Goal: Information Seeking & Learning: Find specific fact

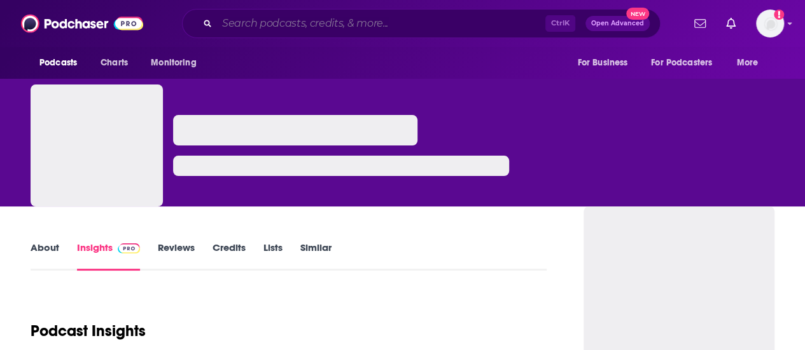
click at [459, 31] on input "Search podcasts, credits, & more..." at bounding box center [381, 23] width 328 height 20
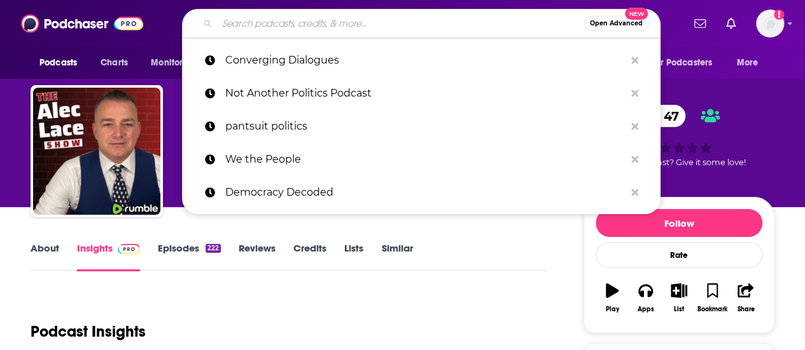
paste input "[PERSON_NAME]"
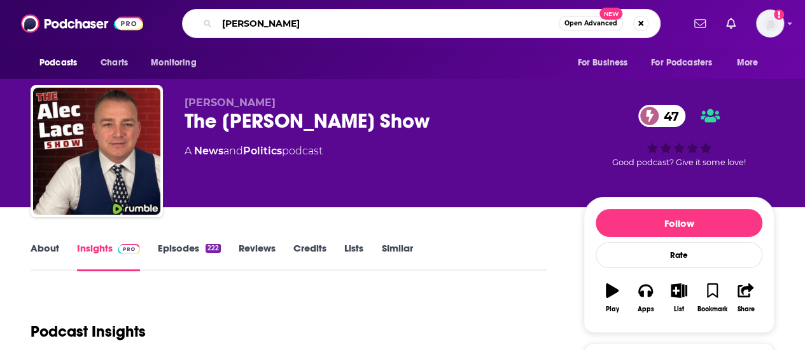
type input "[PERSON_NAME]"
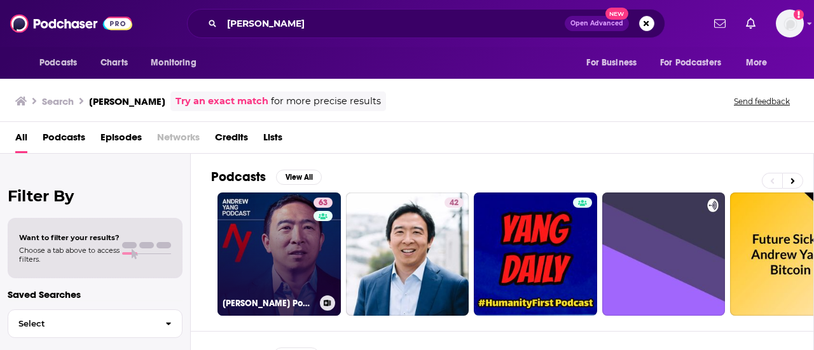
click at [287, 239] on link "63 [PERSON_NAME] Podcast" at bounding box center [279, 254] width 123 height 123
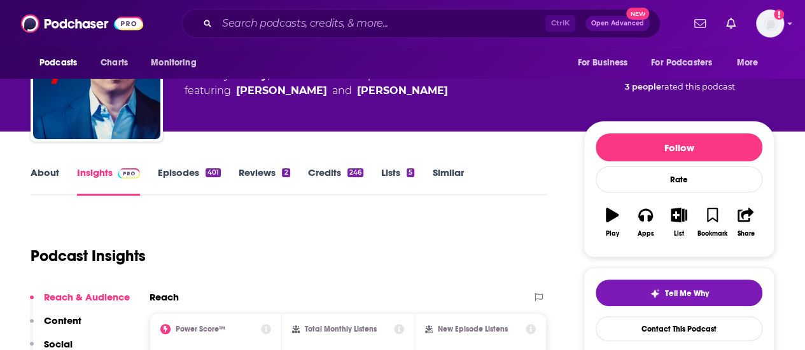
scroll to position [173, 0]
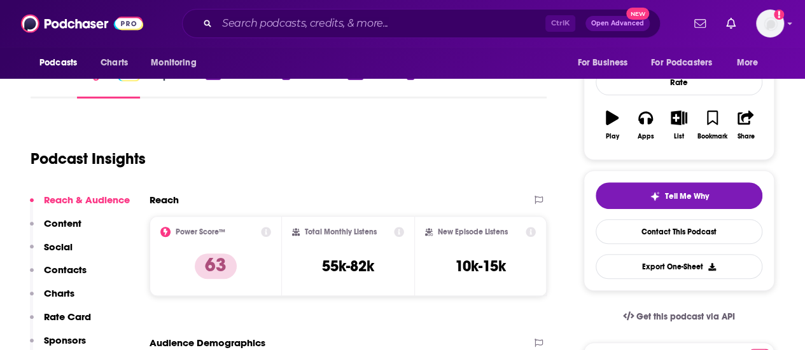
click at [289, 184] on div "Podcast Insights" at bounding box center [289, 156] width 516 height 75
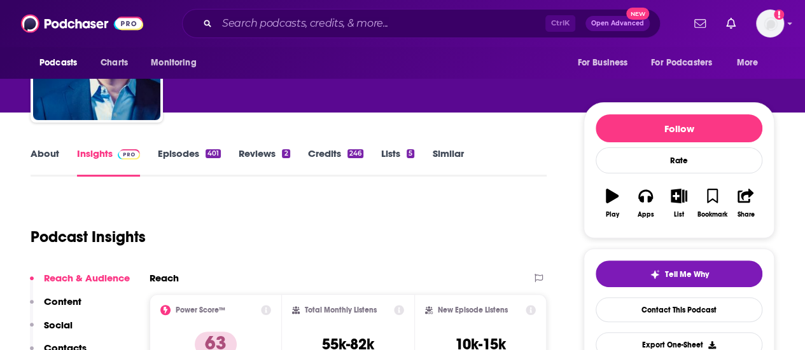
scroll to position [91, 0]
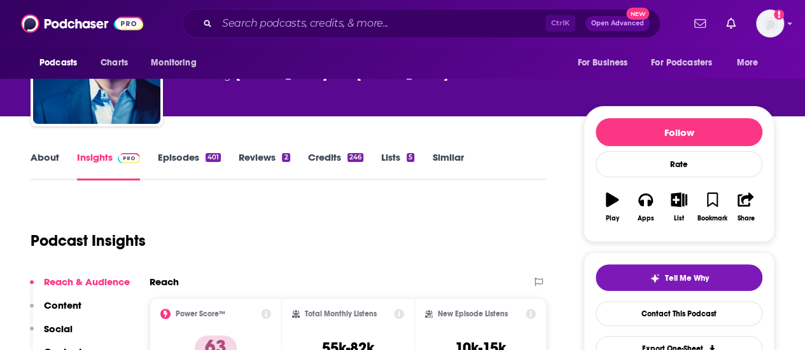
click at [52, 156] on link "About" at bounding box center [45, 165] width 29 height 29
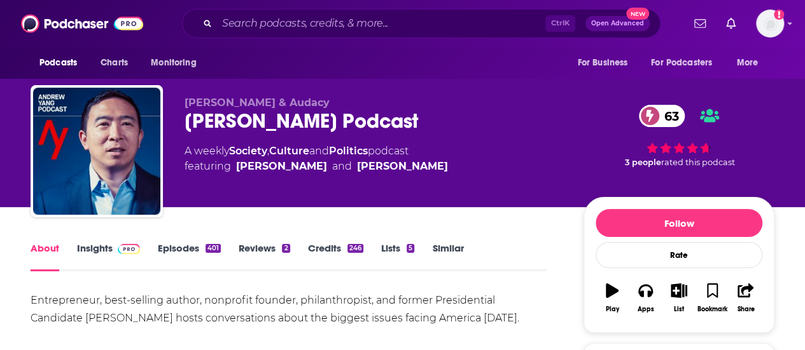
click at [335, 308] on div "Entrepreneur, best-selling author, nonprofit founder, philanthropist, and forme…" at bounding box center [289, 310] width 516 height 36
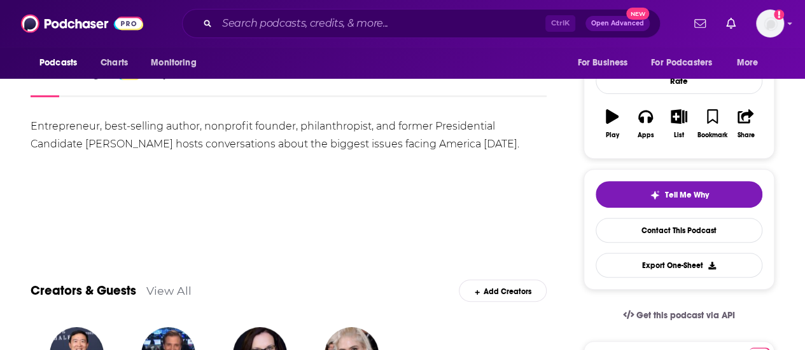
scroll to position [181, 0]
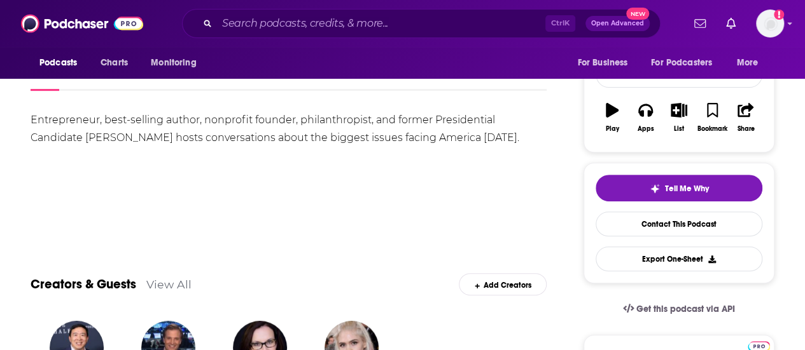
click at [184, 186] on div "Entrepreneur, best-selling author, nonprofit founder, philanthropist, and forme…" at bounding box center [289, 155] width 516 height 89
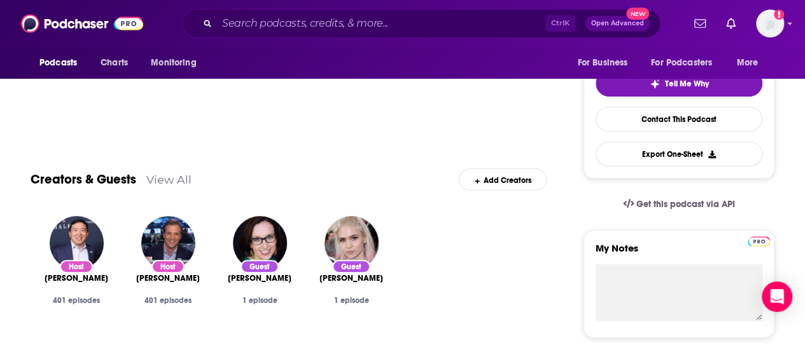
scroll to position [287, 0]
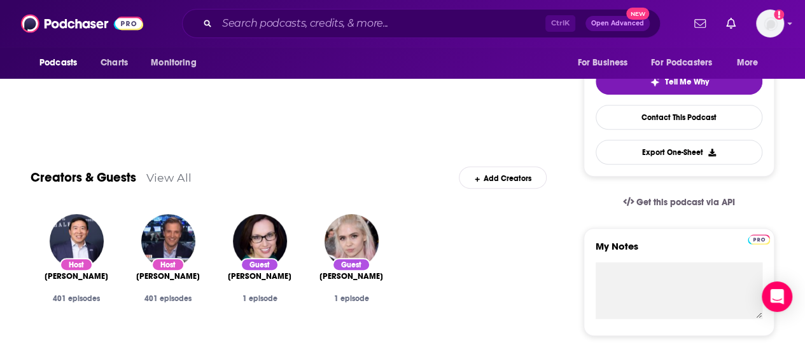
click at [173, 144] on div "Creators & Guests View All Add Creators" at bounding box center [289, 170] width 516 height 68
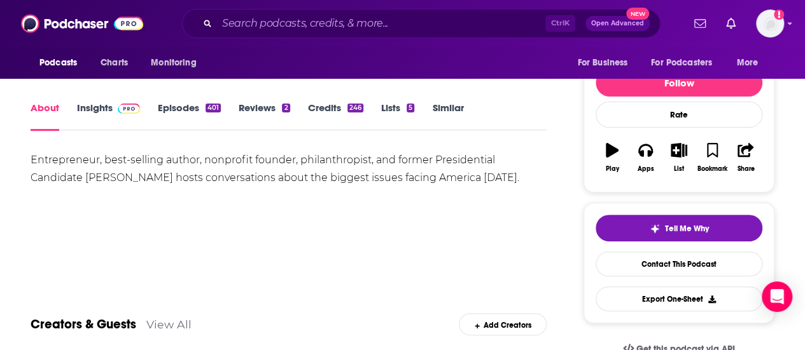
scroll to position [0, 0]
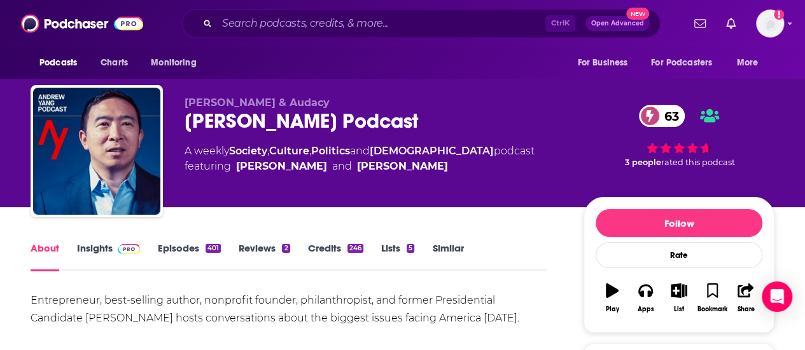
click at [83, 250] on link "Insights" at bounding box center [108, 256] width 63 height 29
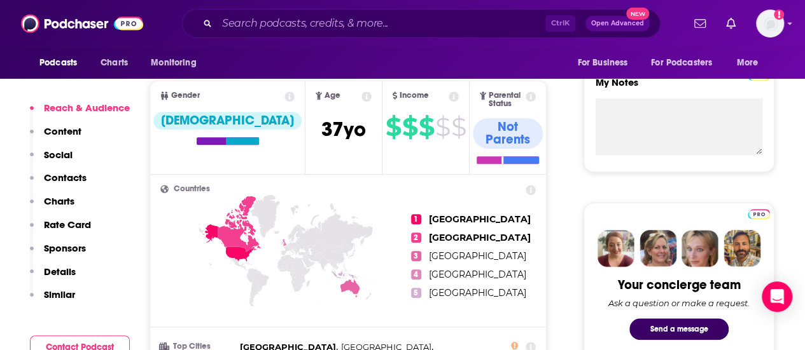
click at [50, 175] on p "Contacts" at bounding box center [65, 178] width 43 height 12
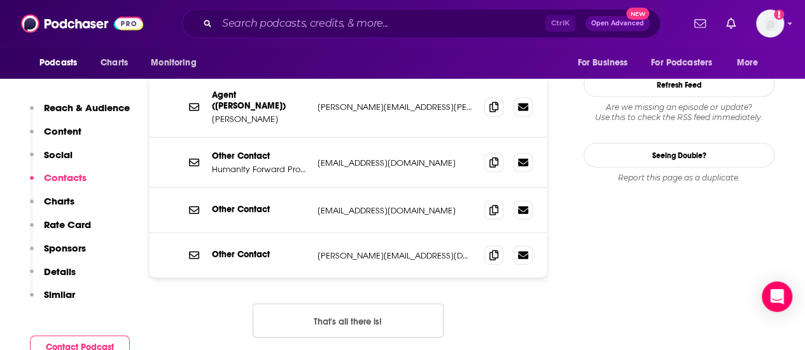
scroll to position [1376, 0]
